Goal: Obtain resource: Obtain resource

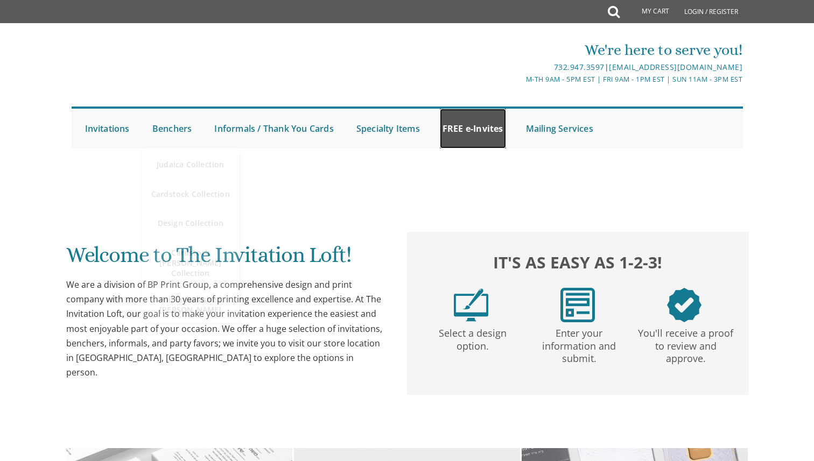
click at [463, 129] on link "FREE e-Invites" at bounding box center [473, 129] width 66 height 40
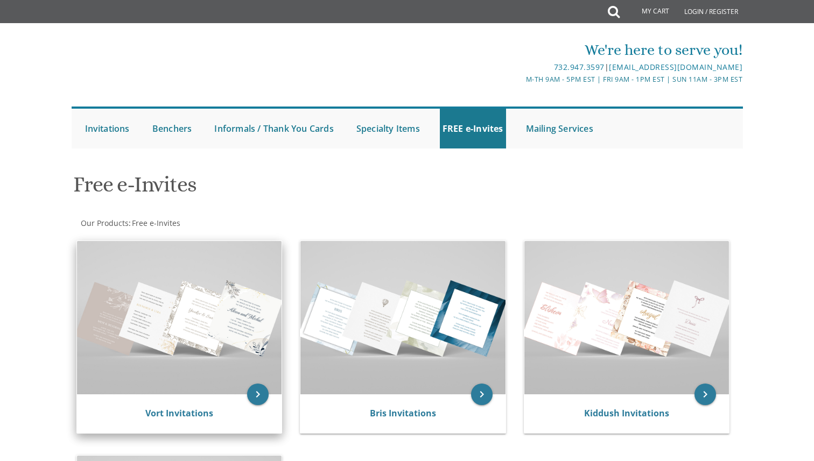
click at [201, 311] on img at bounding box center [179, 317] width 205 height 153
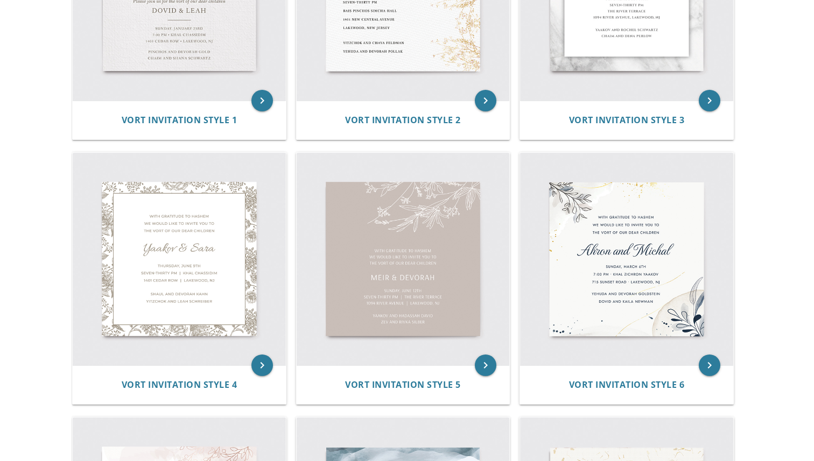
scroll to position [400, 0]
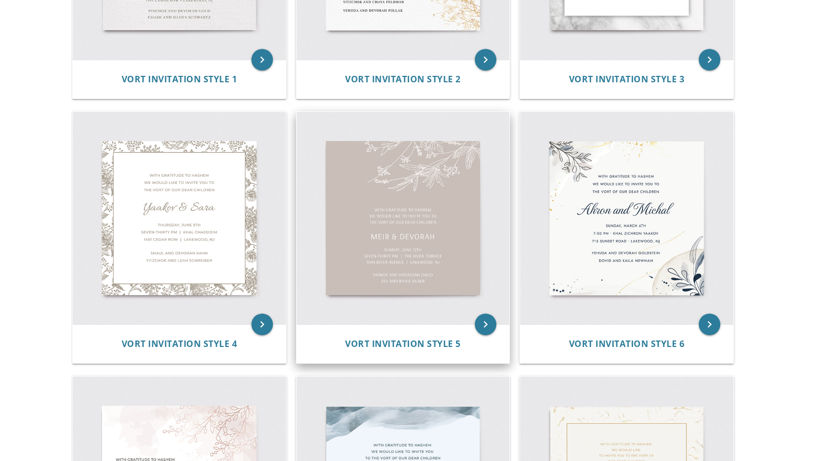
click at [365, 235] on img at bounding box center [402, 218] width 213 height 213
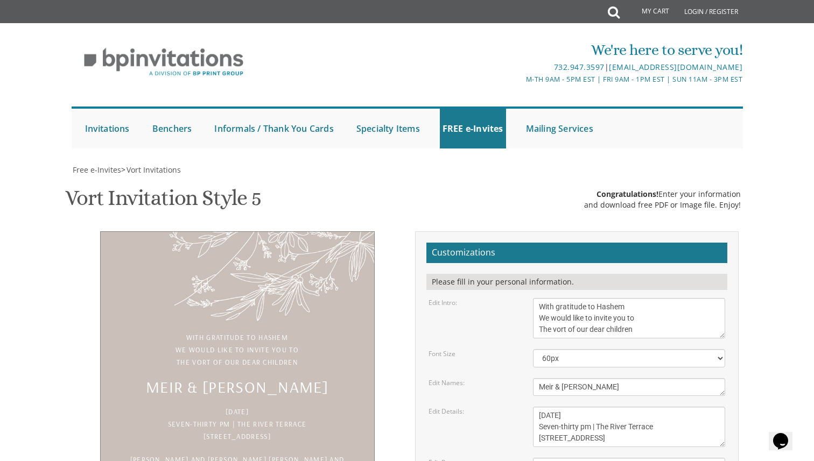
paste textarea "R’ Zalmen Sorotzkin | Tzali Chopp Mordechai (Freddy) Friedman | Shmuel B Tress …"
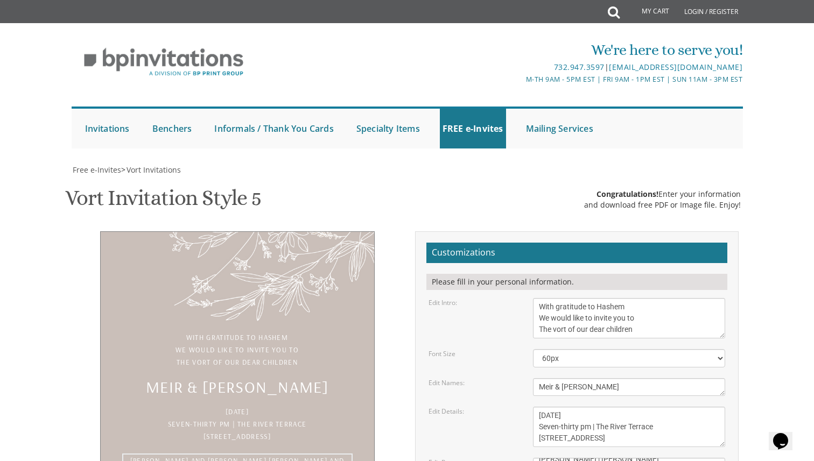
type textarea "R’ Zalmen Sorotzkin | Tzali Chopp Mordechai (Freddy) Friedman | Shmuel B Tress …"
